Goal: Task Accomplishment & Management: Manage account settings

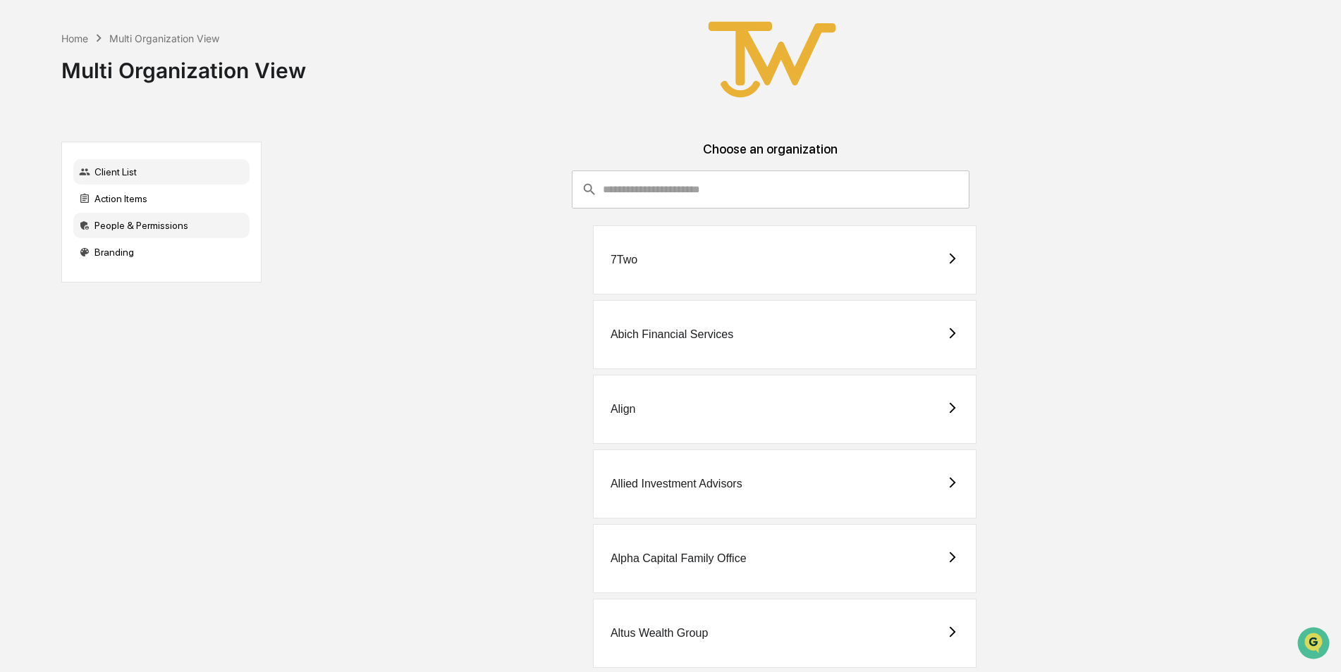
click at [129, 228] on div "People & Permissions" at bounding box center [161, 225] width 176 height 25
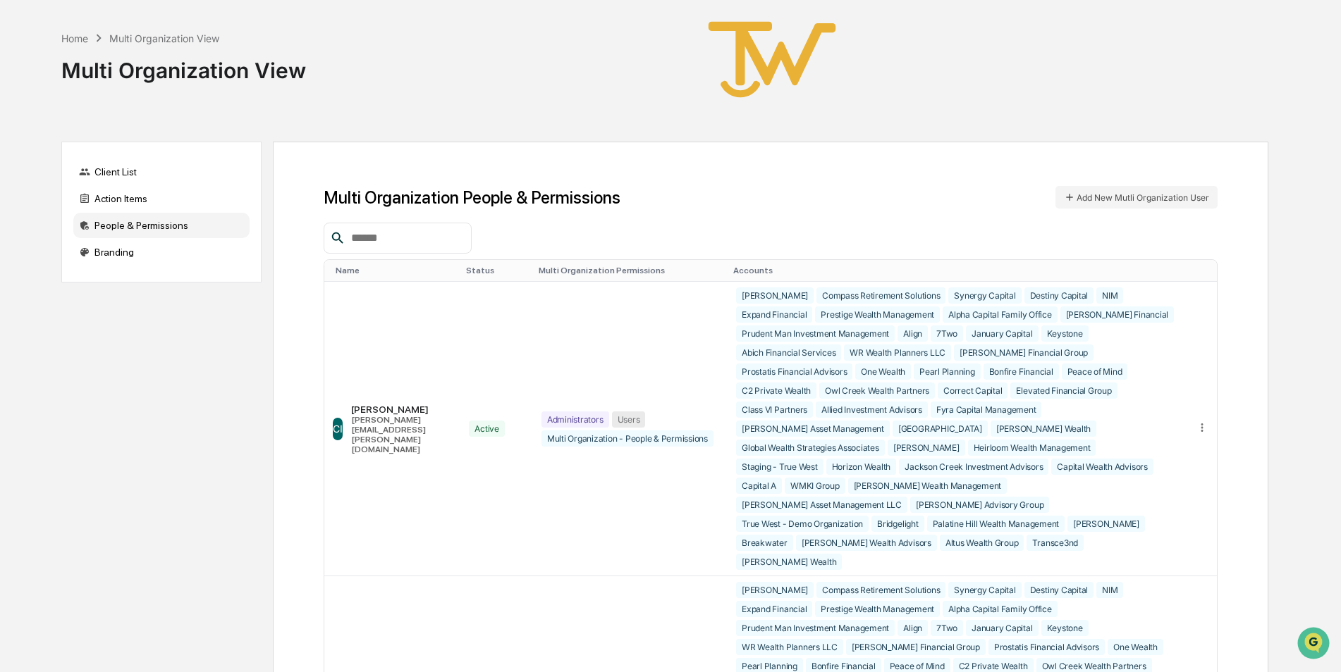
click at [431, 228] on div at bounding box center [398, 238] width 148 height 31
click at [356, 235] on input "text" at bounding box center [405, 238] width 120 height 18
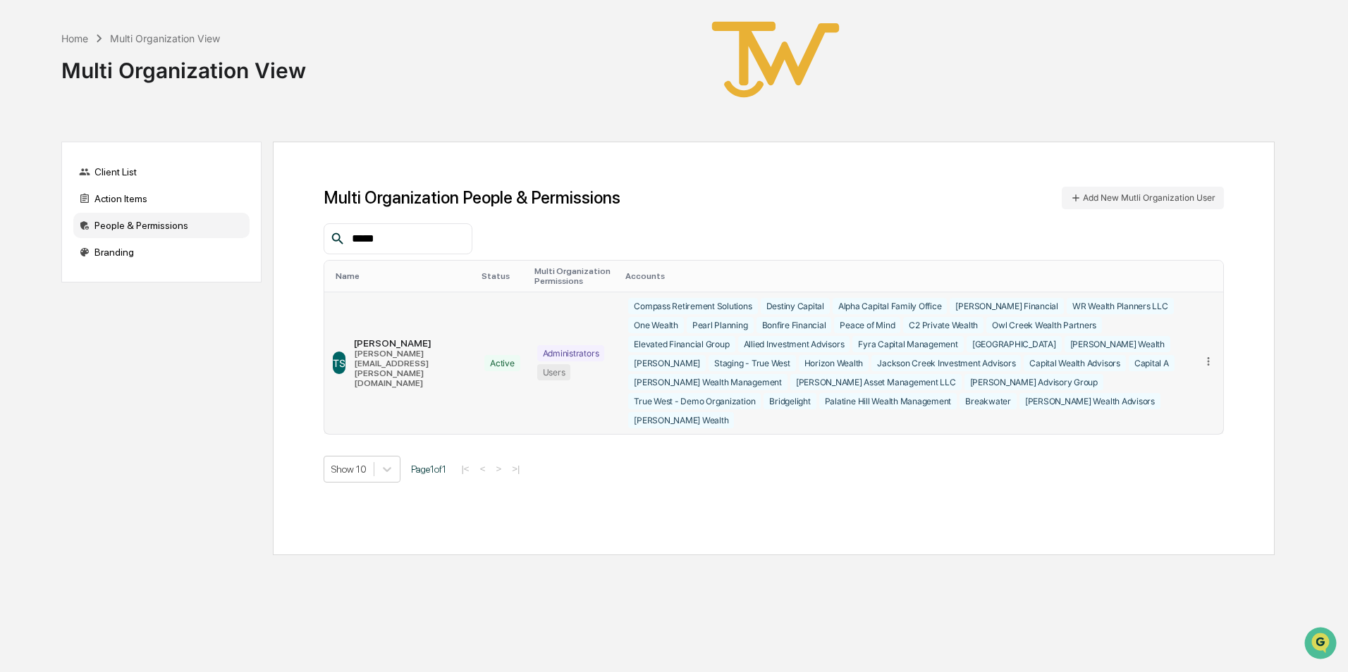
type input "*****"
click at [1209, 358] on icon at bounding box center [1208, 362] width 2 height 8
click at [1176, 401] on div "Change Status" at bounding box center [1153, 407] width 99 height 13
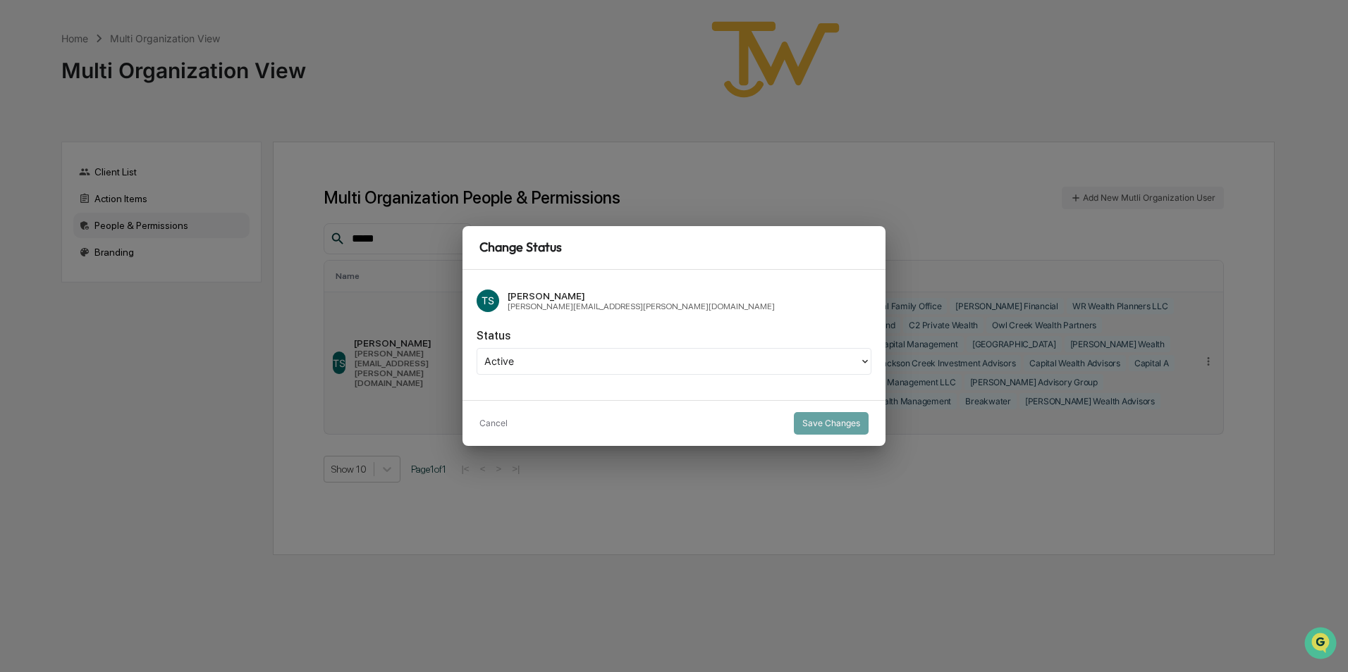
click at [475, 428] on div "Cancel Save Changes" at bounding box center [673, 423] width 423 height 46
click at [490, 419] on button "Cancel" at bounding box center [493, 423] width 28 height 23
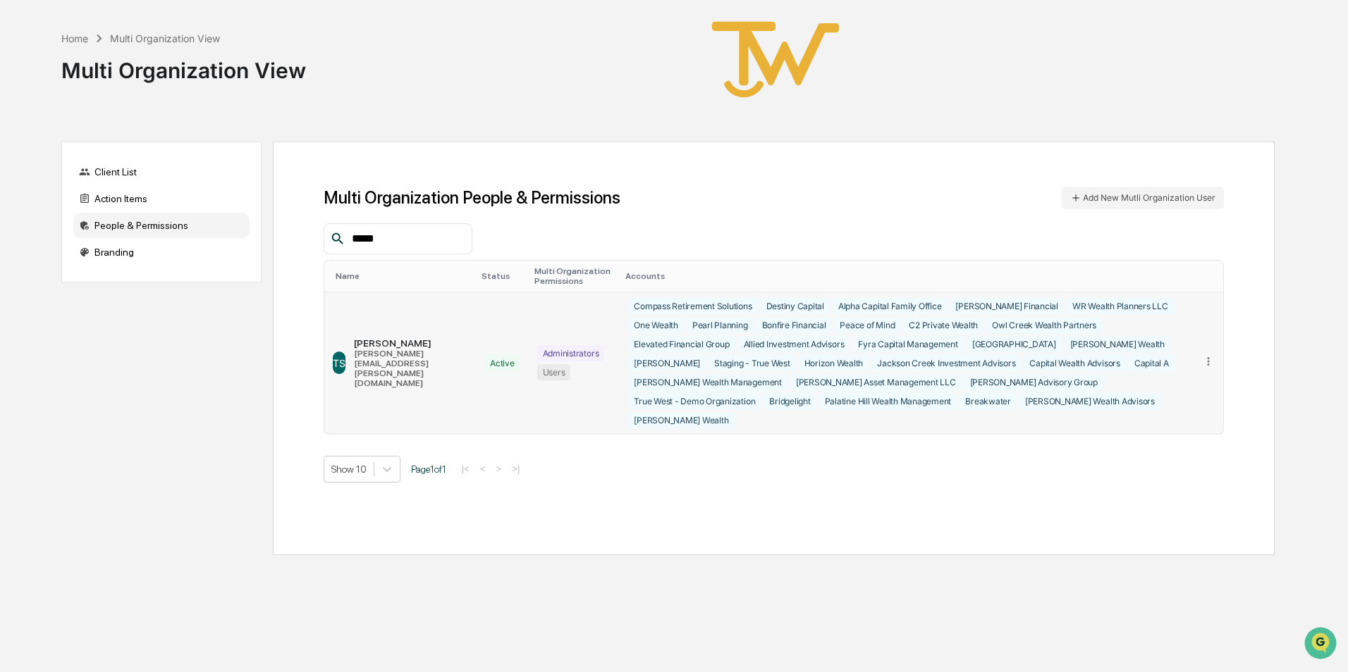
click at [1212, 355] on icon at bounding box center [1208, 361] width 13 height 13
click at [1168, 378] on div "Edit Accounts" at bounding box center [1153, 382] width 99 height 13
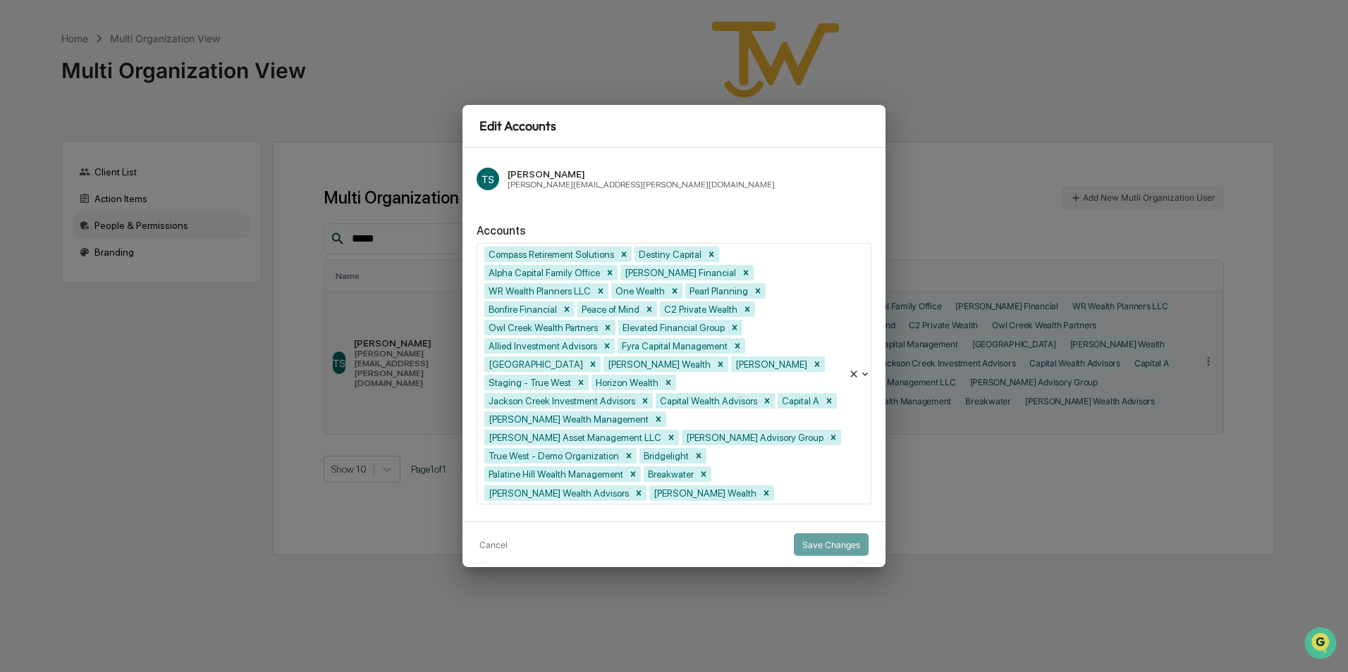
click at [777, 485] on div at bounding box center [809, 493] width 64 height 16
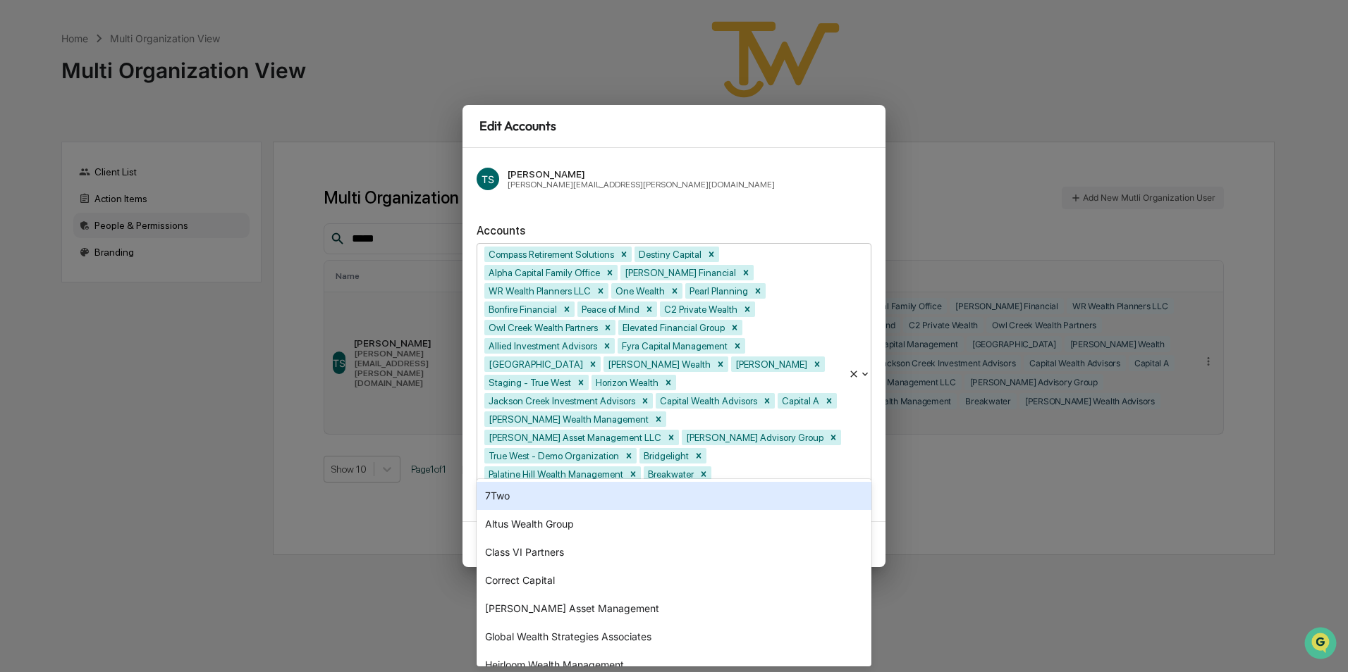
type input "**"
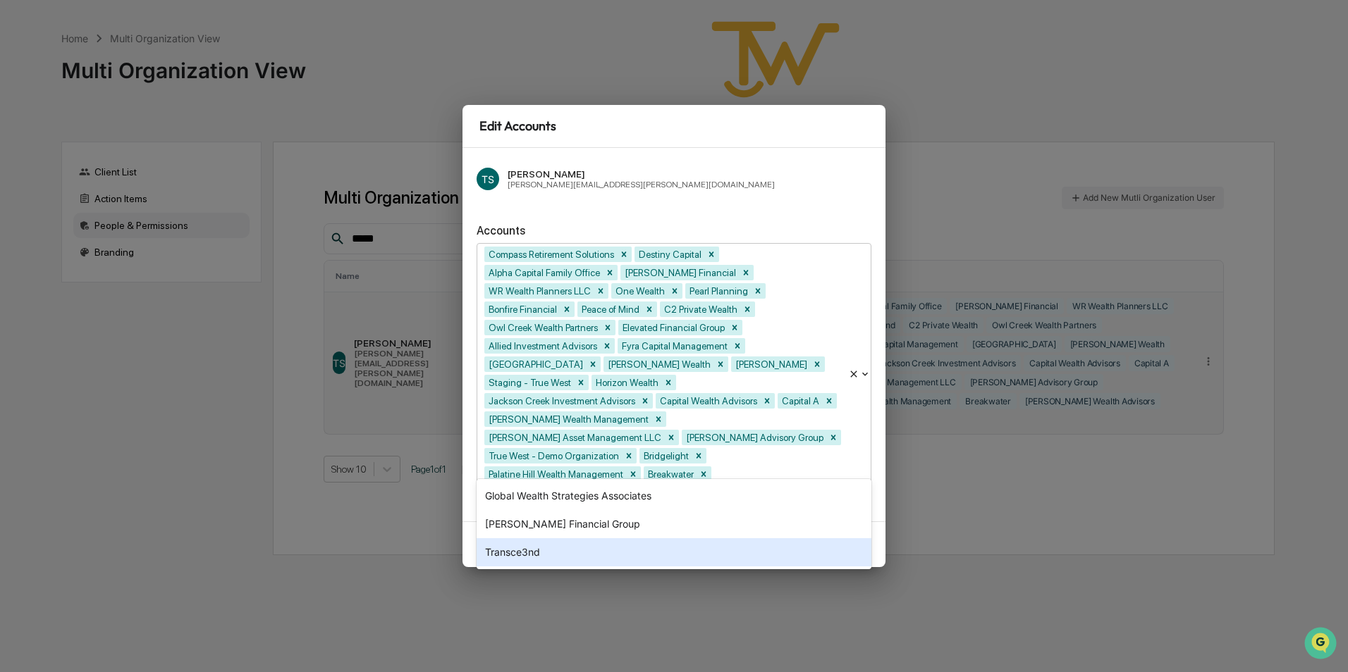
click at [545, 558] on div "Transce3nd" at bounding box center [673, 553] width 395 height 28
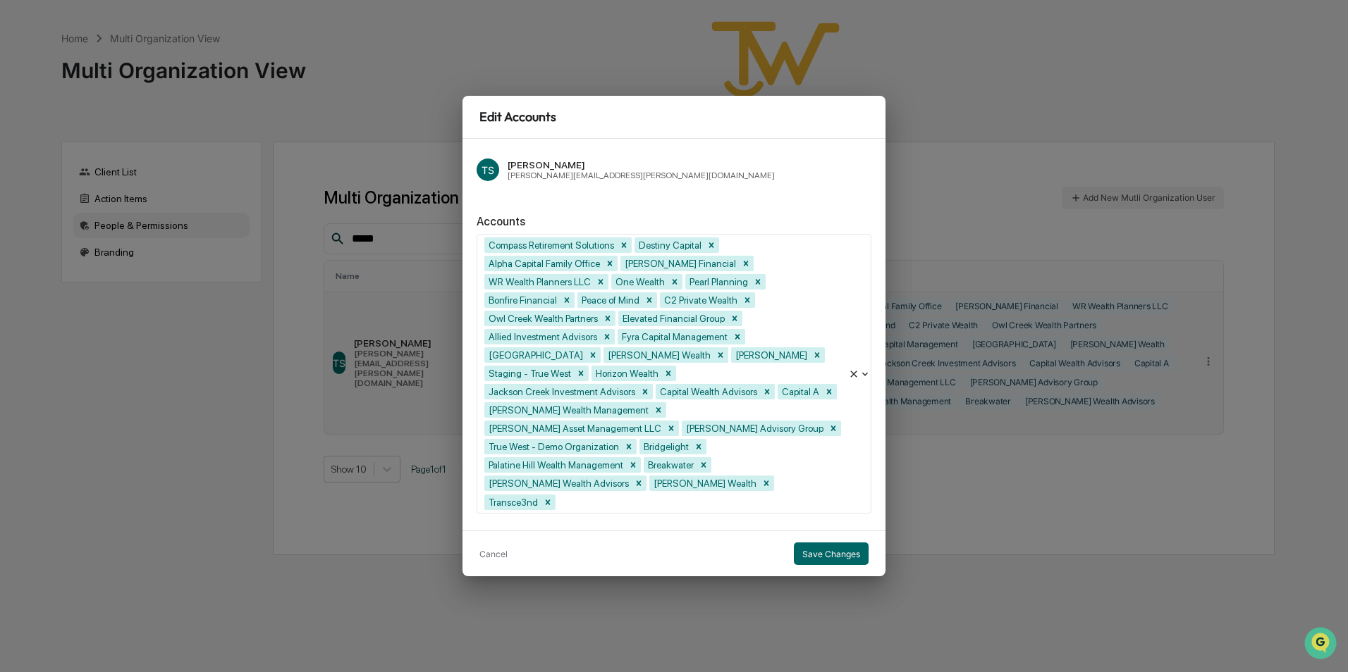
click at [908, 90] on div "Edit Accounts TS [PERSON_NAME] [PERSON_NAME][EMAIL_ADDRESS][PERSON_NAME][DOMAIN…" at bounding box center [674, 336] width 1348 height 672
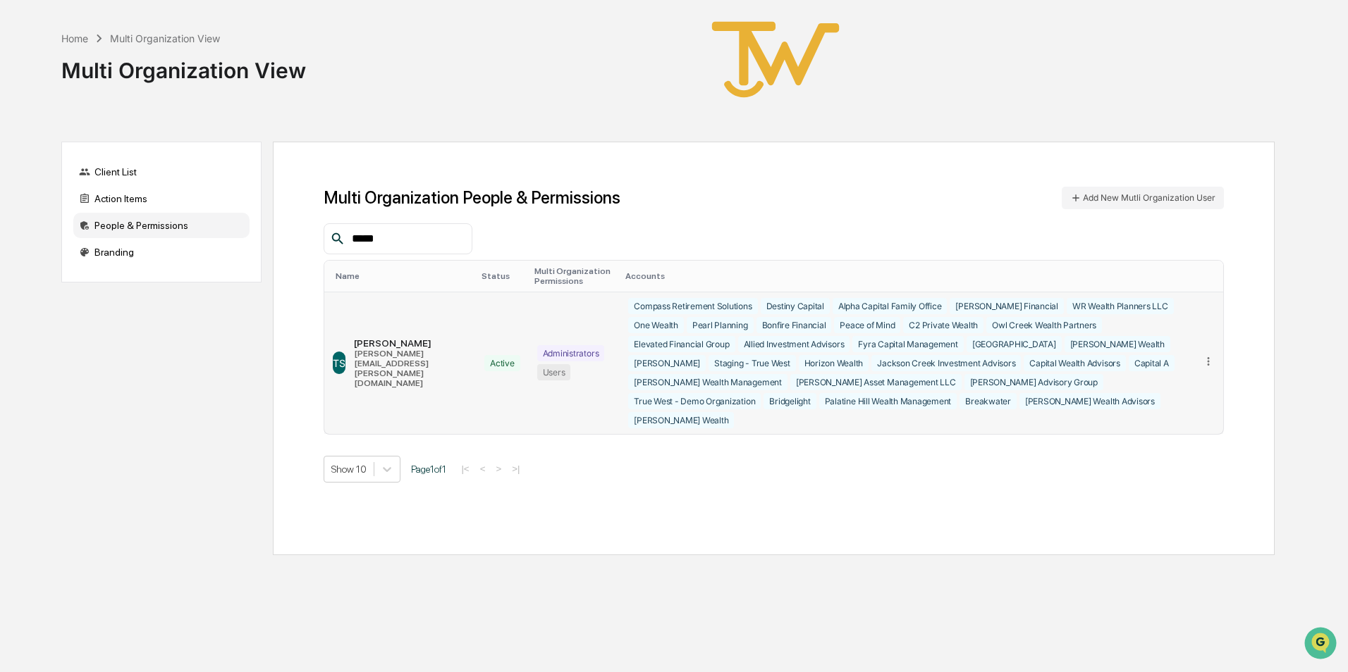
click at [1211, 355] on icon at bounding box center [1208, 361] width 13 height 13
click at [1183, 376] on div "Edit Accounts" at bounding box center [1153, 382] width 99 height 13
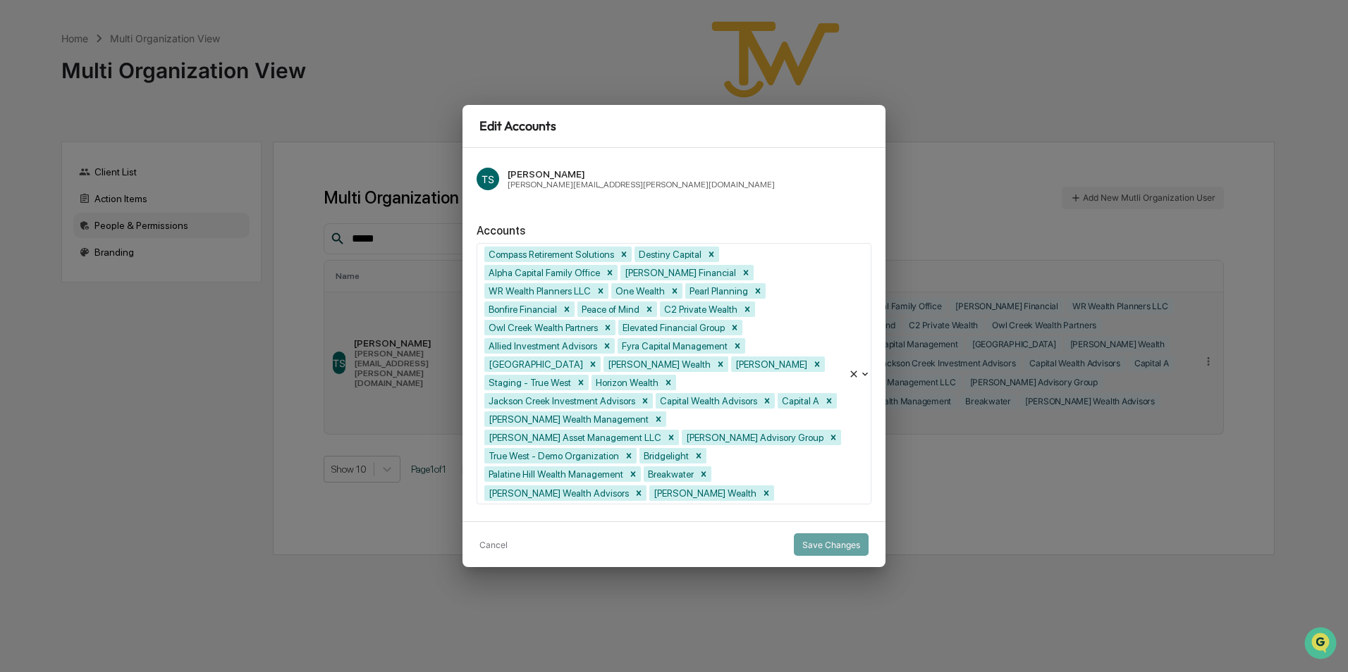
click at [777, 485] on div at bounding box center [809, 493] width 64 height 16
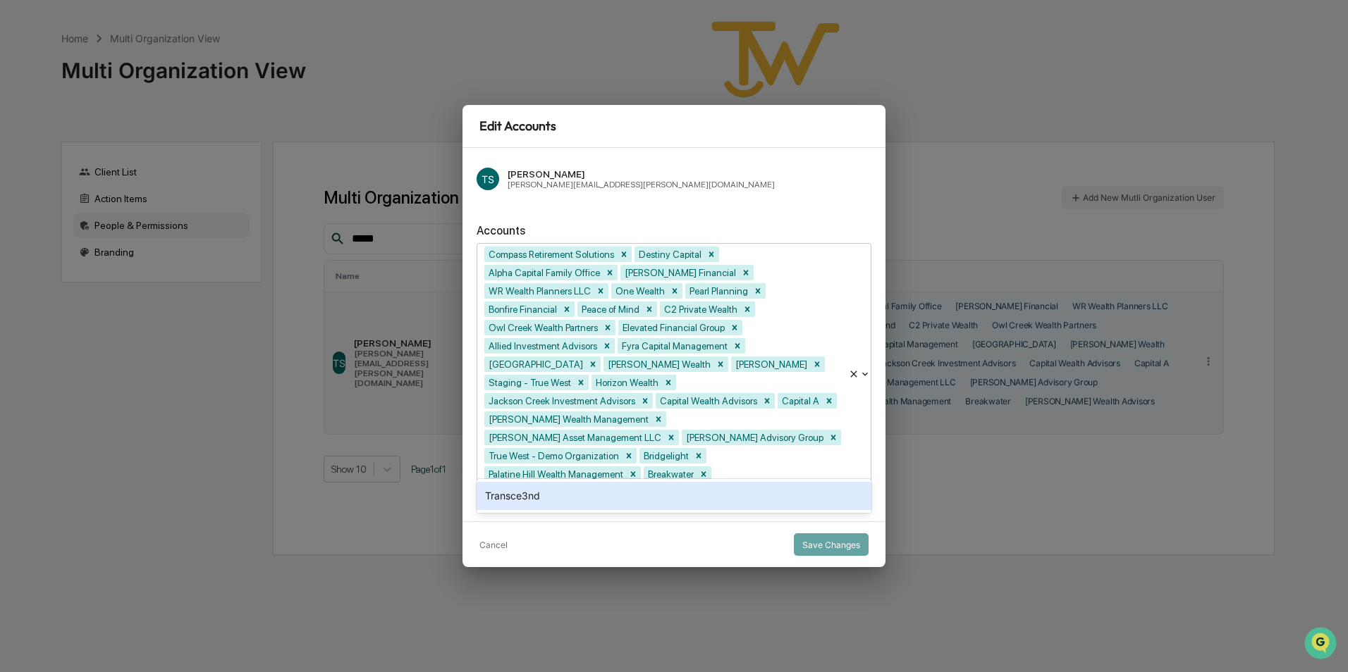
type input "*****"
click at [507, 491] on div "Transce3nd" at bounding box center [673, 496] width 395 height 28
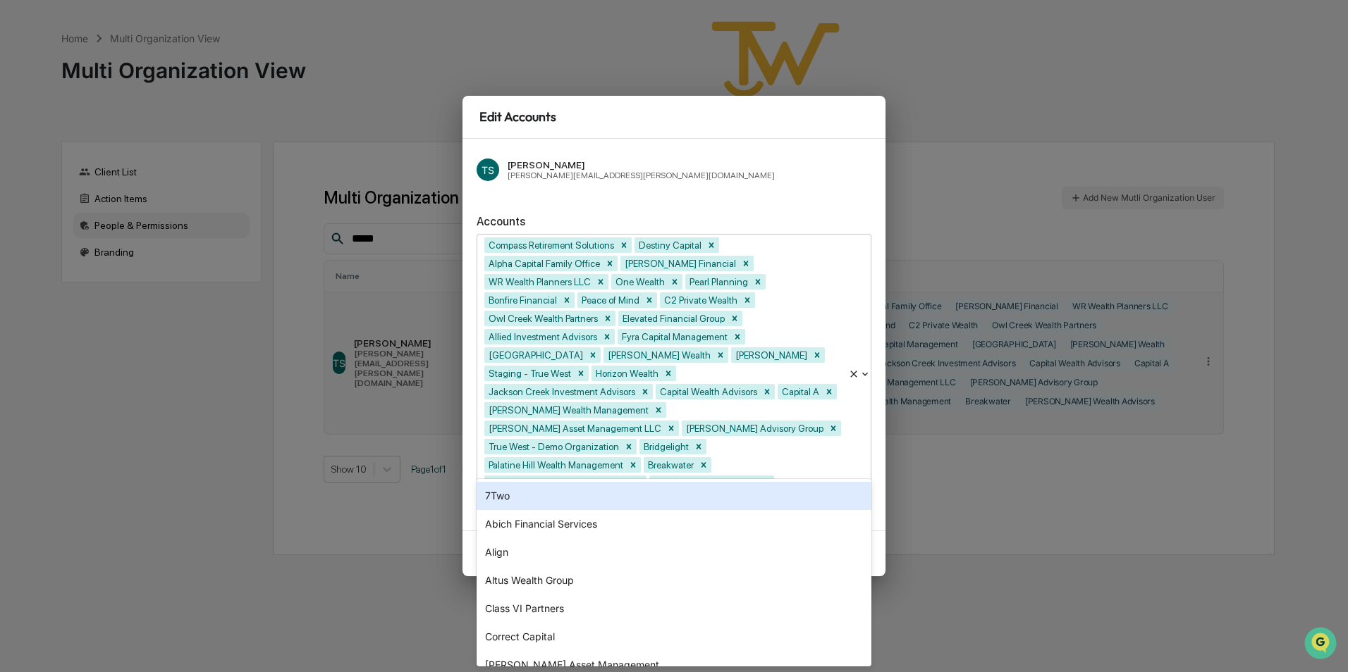
click at [852, 178] on div "TS [PERSON_NAME] [PERSON_NAME][EMAIL_ADDRESS][PERSON_NAME][DOMAIN_NAME] Account…" at bounding box center [673, 335] width 423 height 392
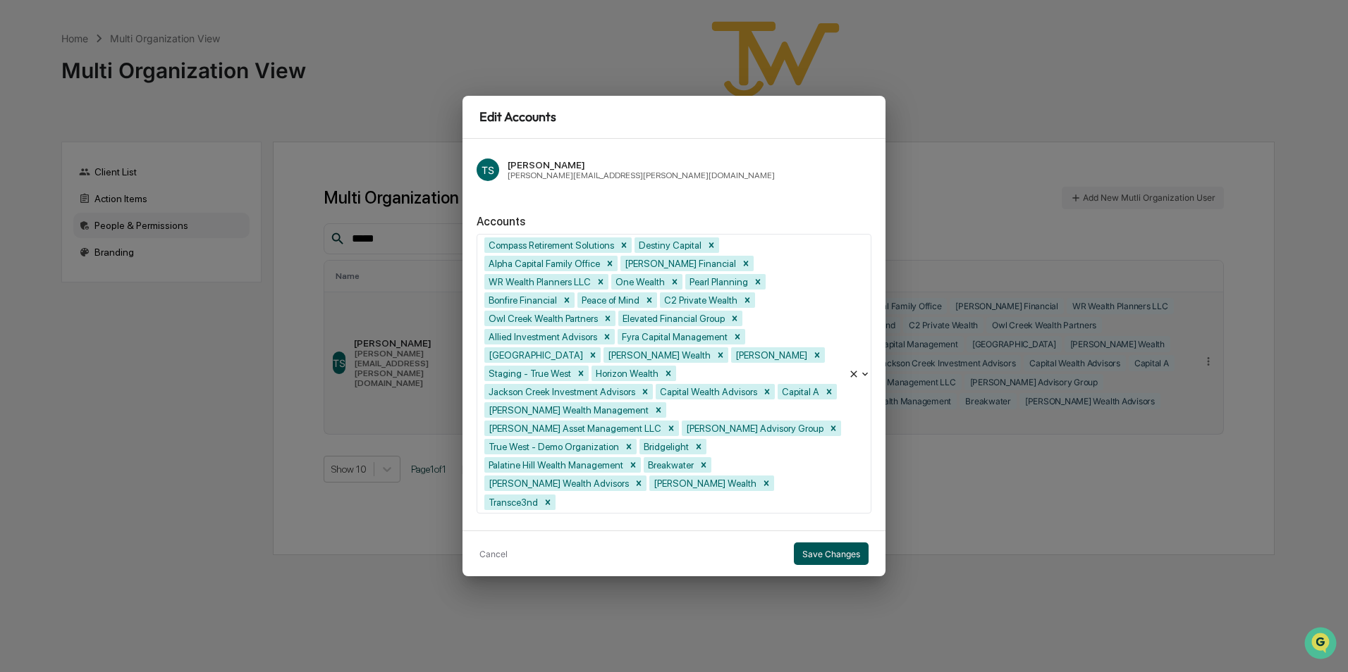
click at [836, 543] on button "Save Changes" at bounding box center [831, 554] width 75 height 23
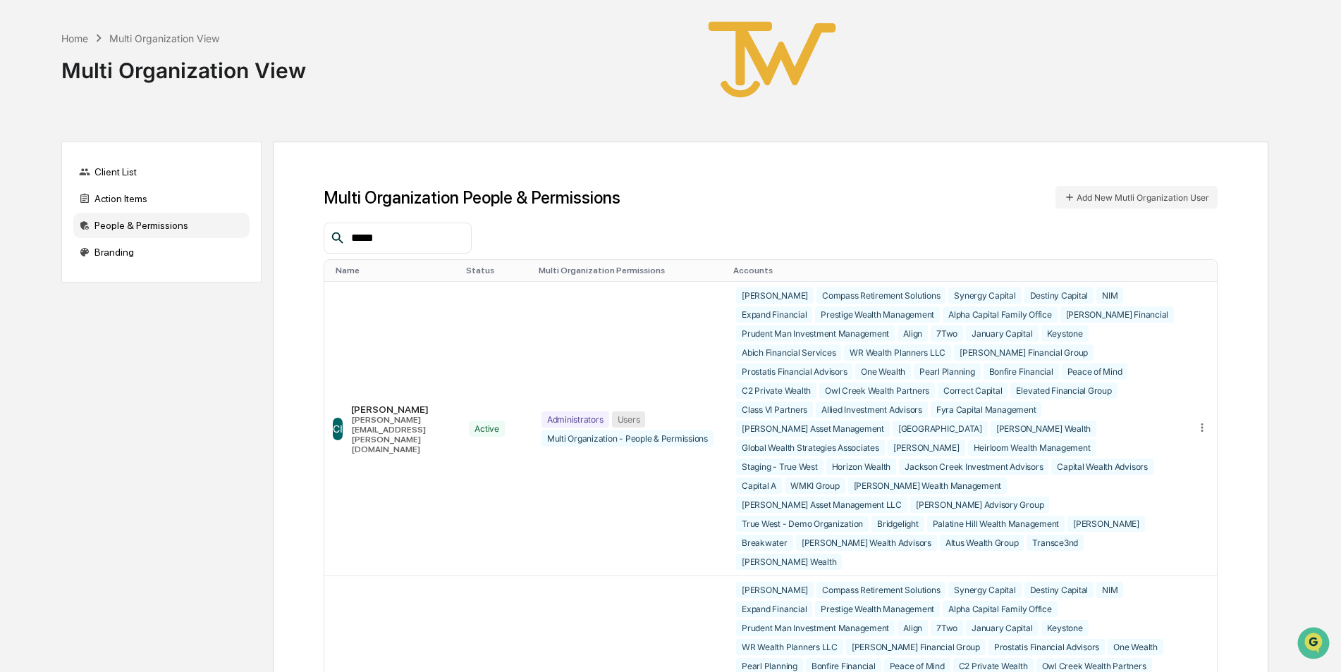
click at [445, 54] on div "Home Multi Organization View Multi Organization View" at bounding box center [664, 59] width 1207 height 119
click at [73, 37] on div "Home" at bounding box center [74, 38] width 27 height 12
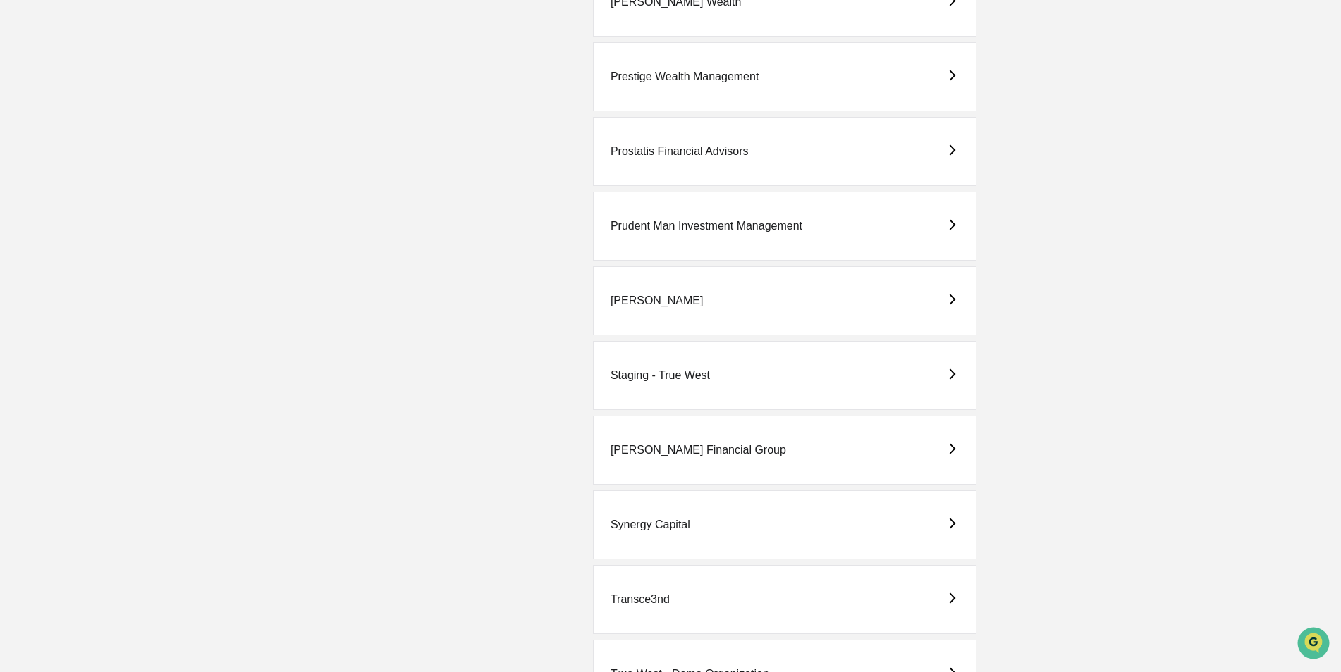
scroll to position [3454, 0]
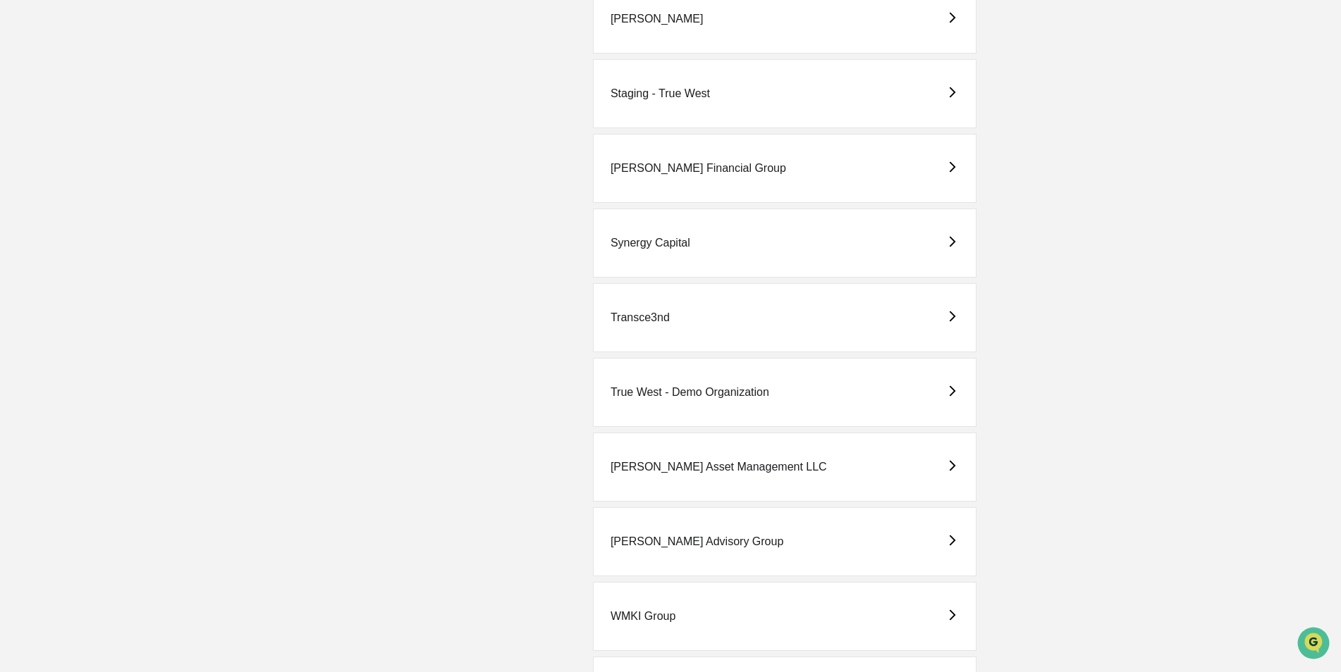
click at [634, 464] on div "[PERSON_NAME] Asset Management LLC" at bounding box center [718, 467] width 216 height 13
